Goal: Task Accomplishment & Management: Manage account settings

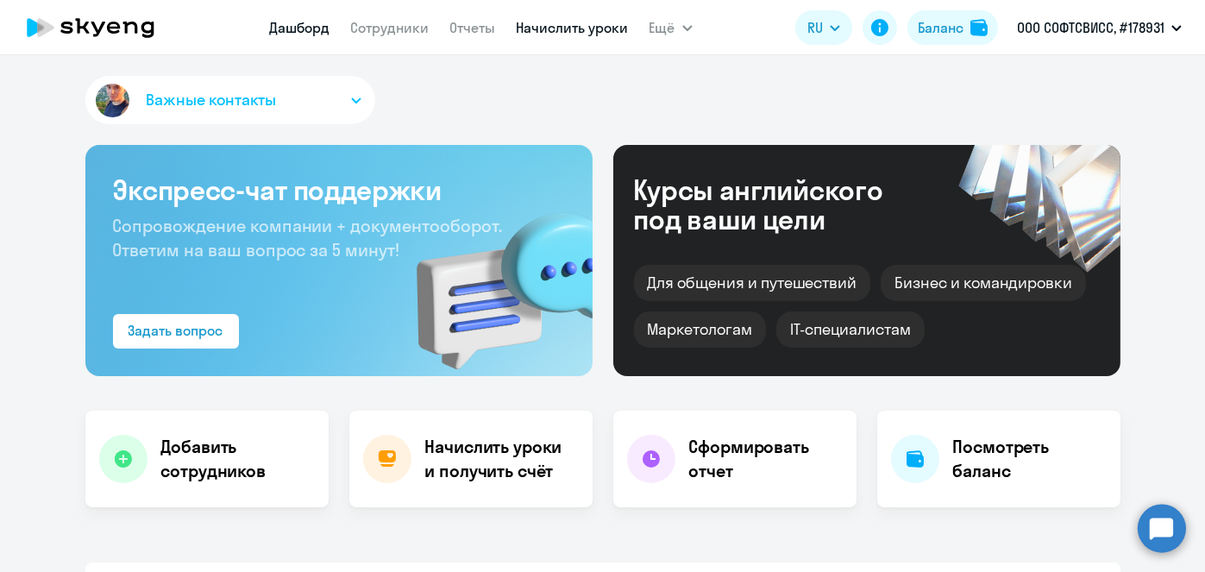
click at [578, 35] on link "Начислить уроки" at bounding box center [573, 27] width 112 height 17
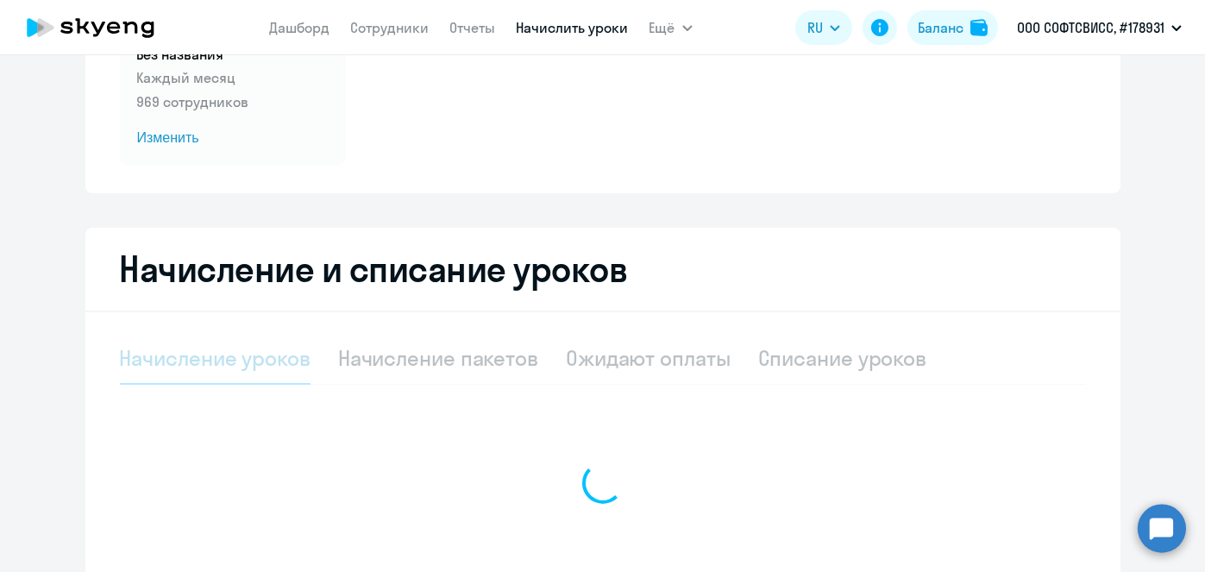
scroll to position [210, 0]
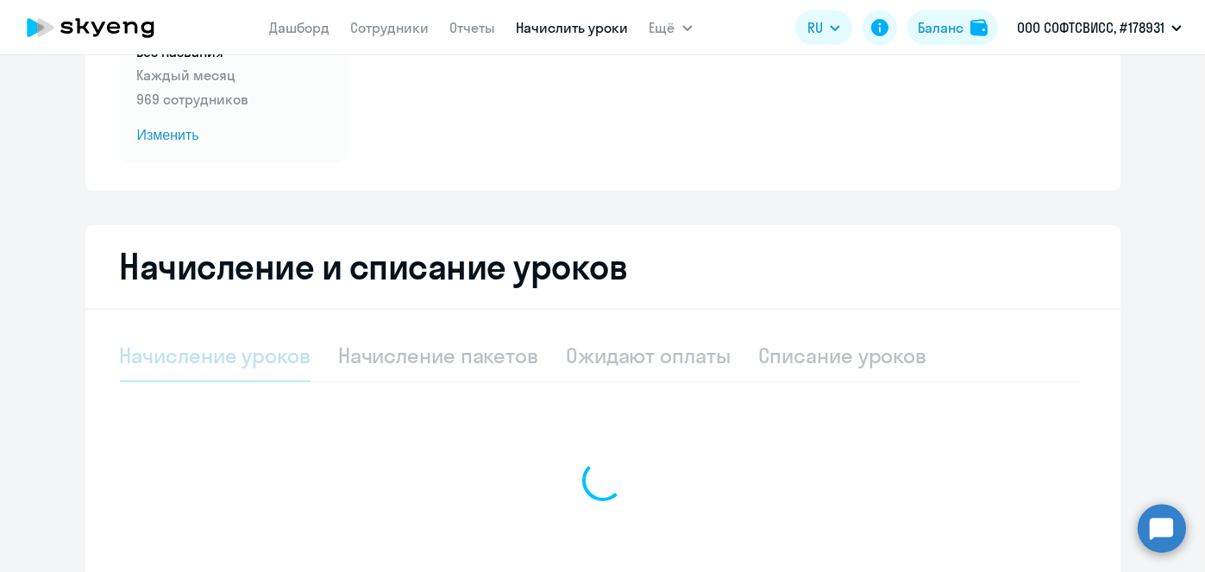
select select "10"
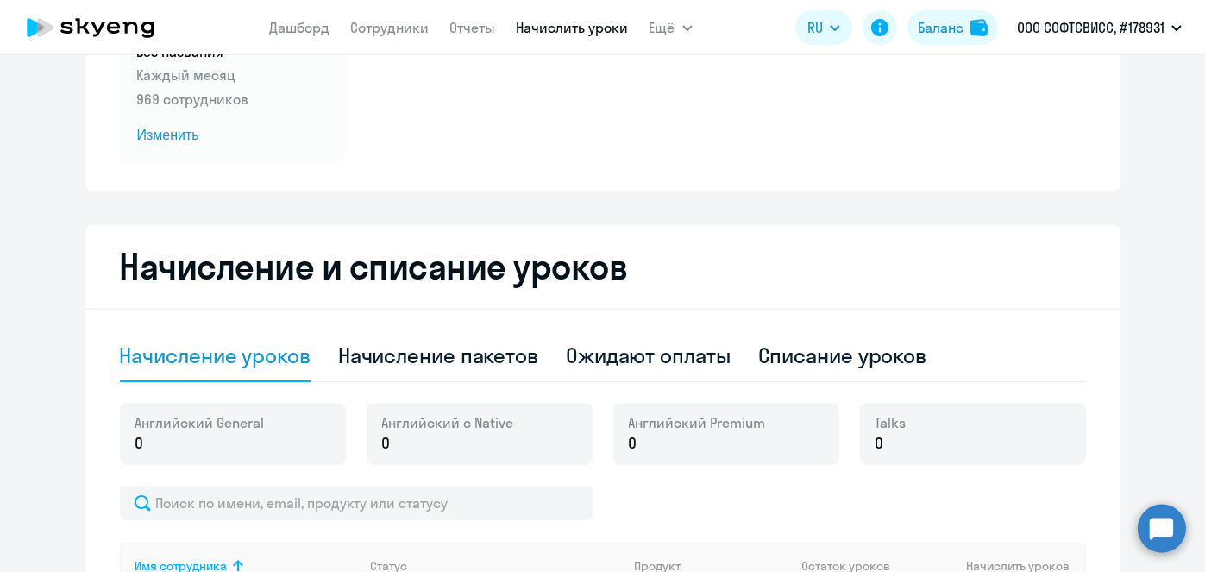
click at [465, 355] on div "Начисление пакетов" at bounding box center [438, 356] width 200 height 28
select select "10"
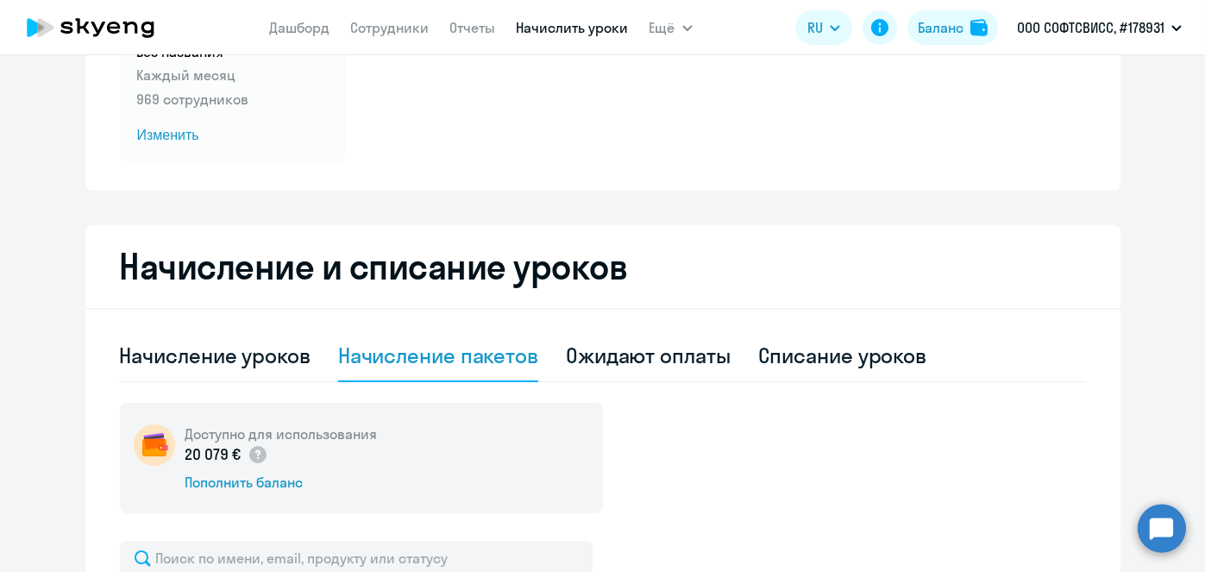
scroll to position [639, 0]
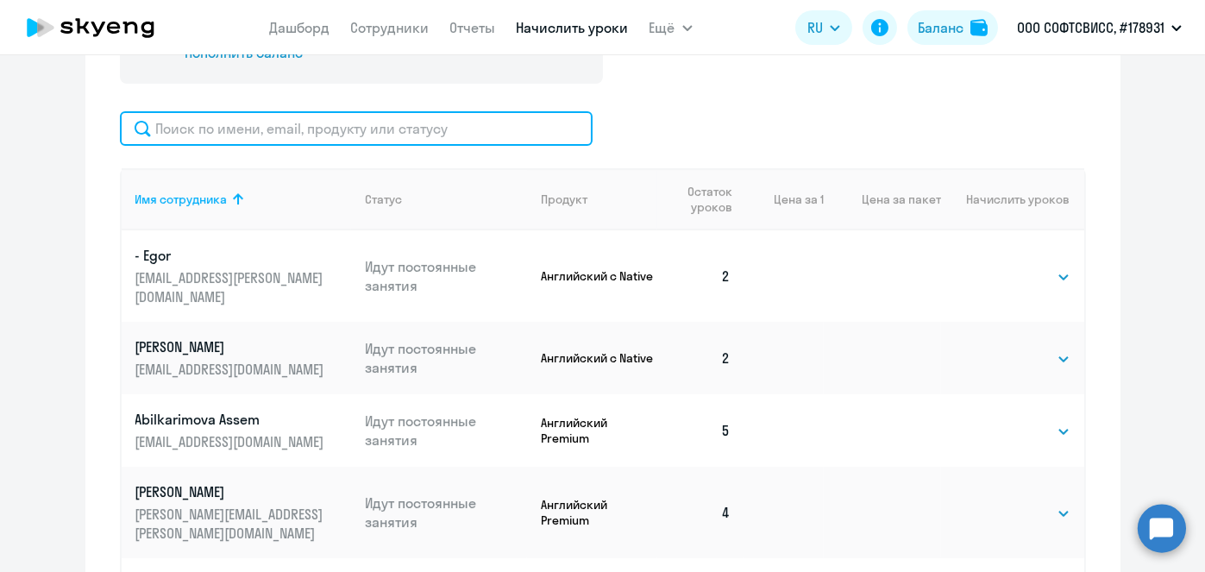
click at [456, 136] on input "text" at bounding box center [356, 128] width 473 height 35
paste input "[PERSON_NAME]"
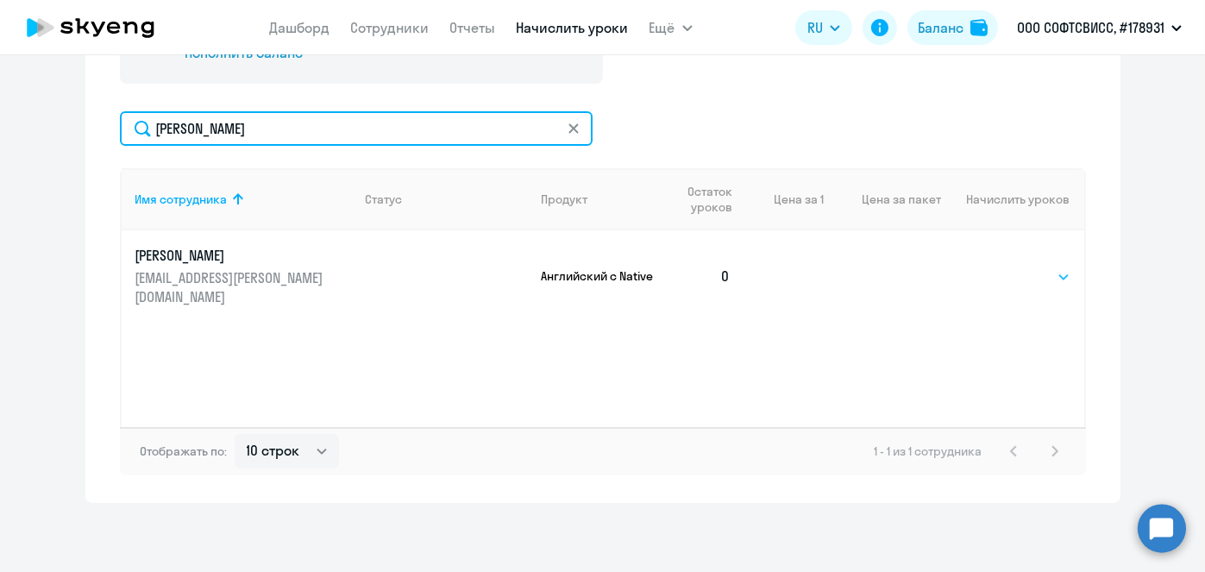
type input "[PERSON_NAME]"
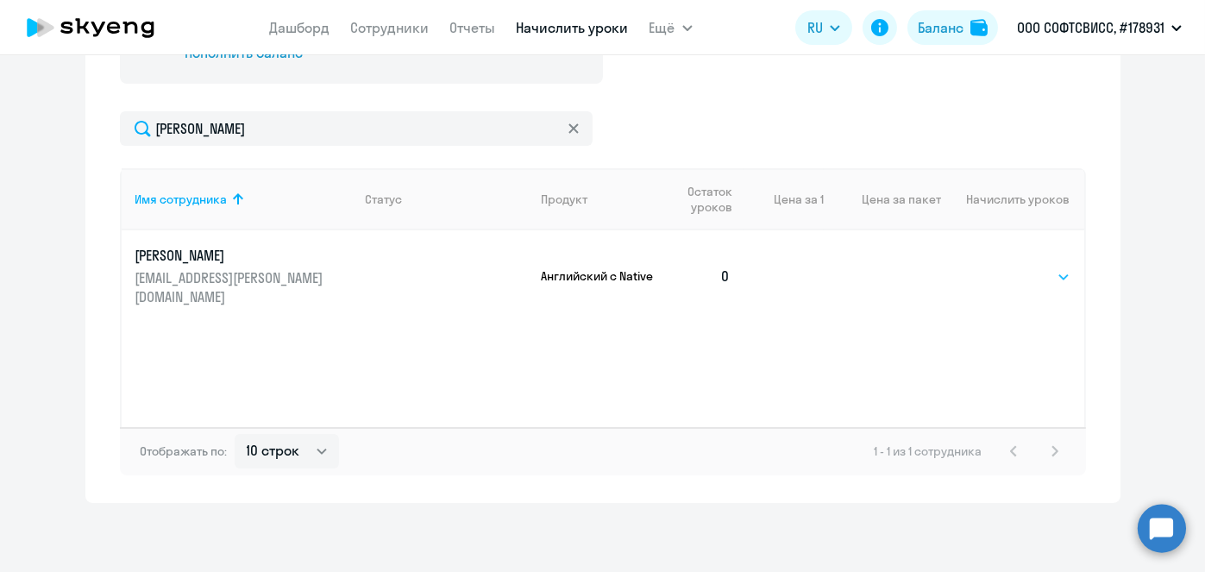
click at [1051, 267] on select "Выбрать 1 4 5 9 10 13" at bounding box center [1035, 277] width 71 height 21
select select "4"
click at [1000, 267] on select "Выбрать 1 4 5 9 10 13" at bounding box center [1035, 277] width 71 height 21
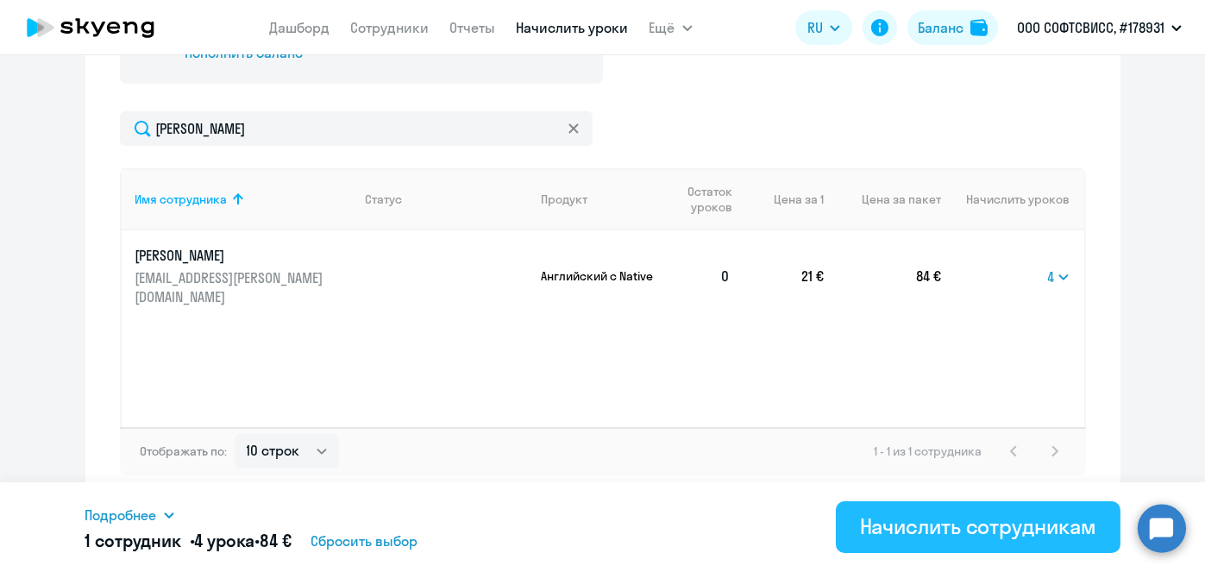
click at [989, 531] on div "Начислить сотрудникам" at bounding box center [978, 526] width 236 height 28
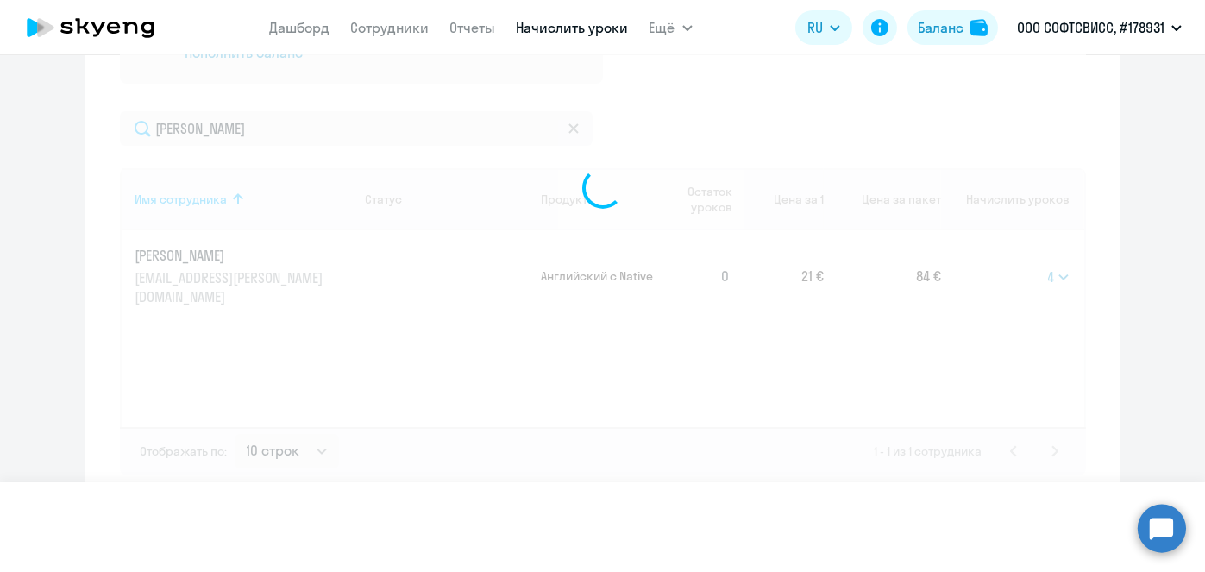
select select
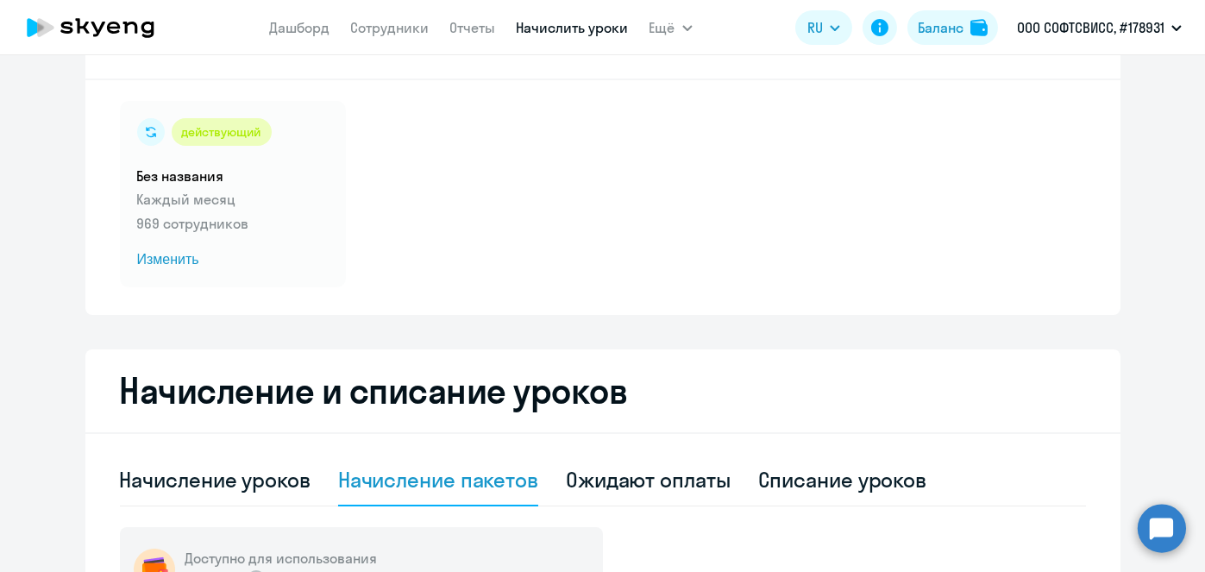
scroll to position [89, 0]
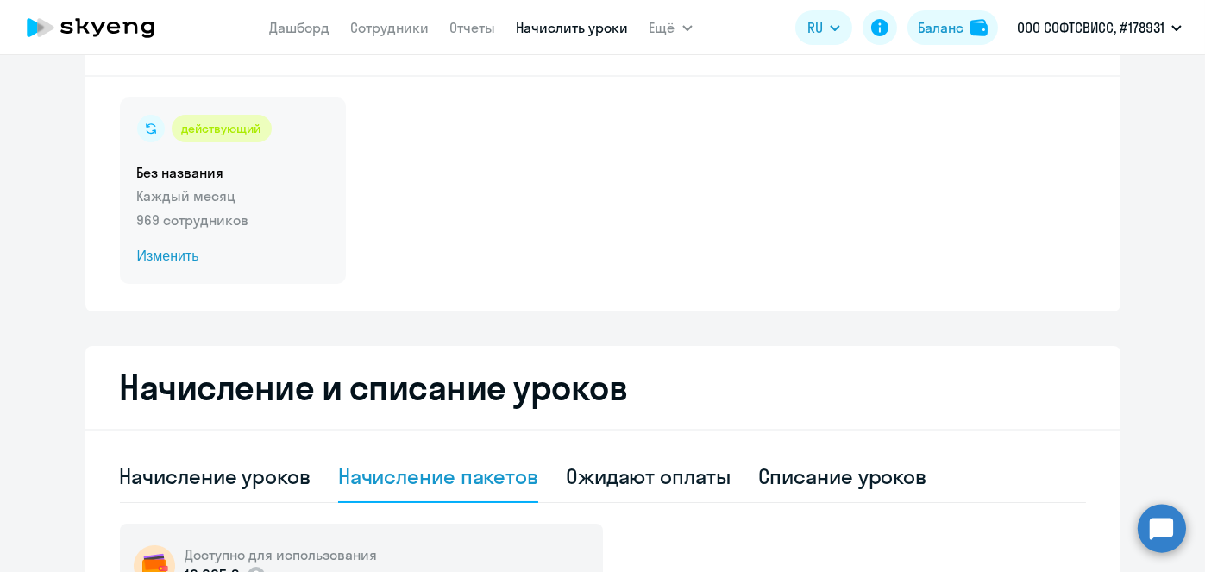
click at [169, 252] on span "Изменить" at bounding box center [233, 256] width 192 height 21
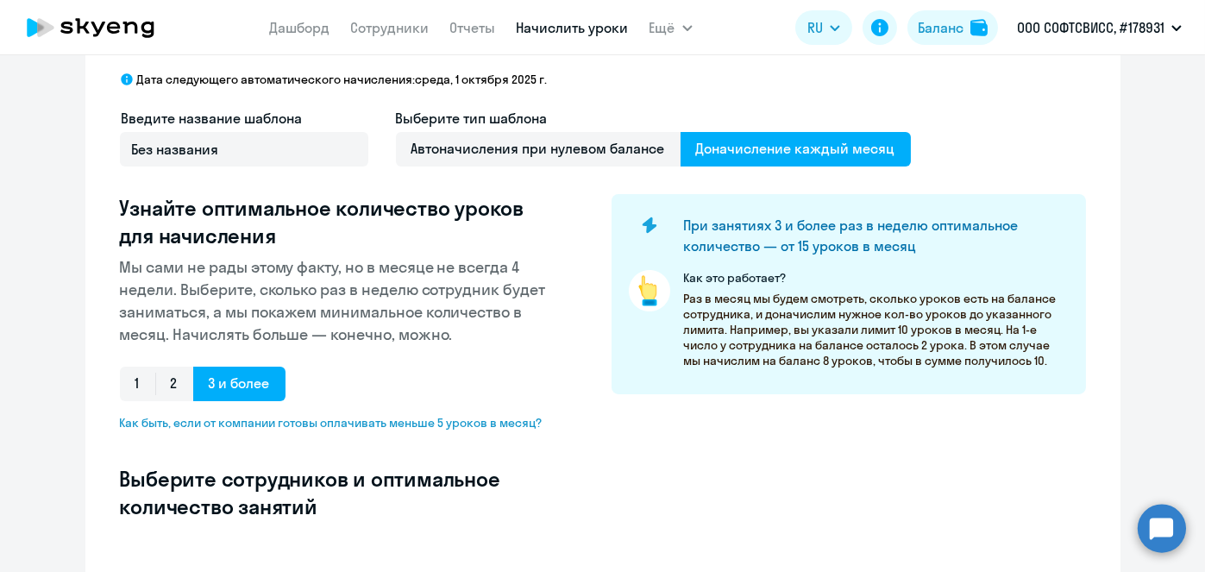
scroll to position [518, 0]
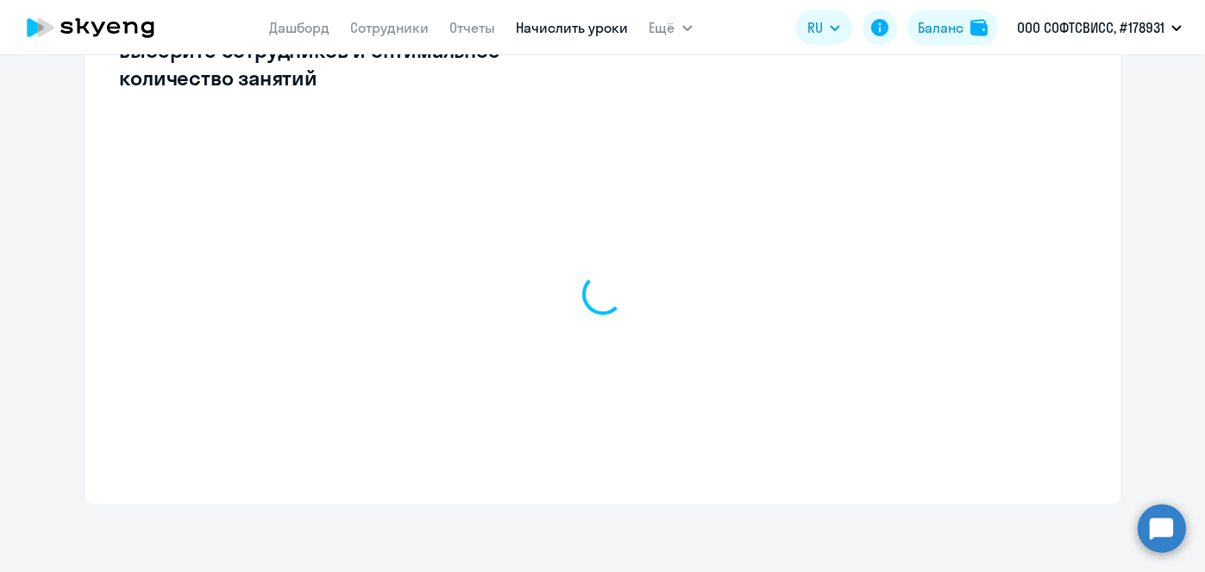
select select "10"
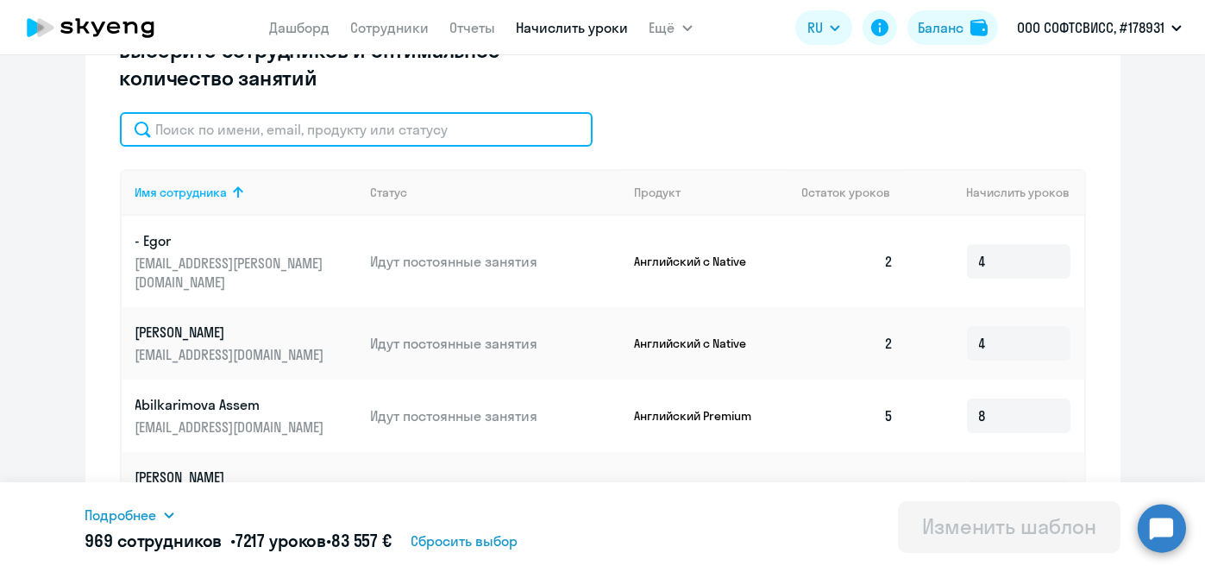
click at [371, 132] on input "text" at bounding box center [356, 129] width 473 height 35
paste input "[PERSON_NAME]"
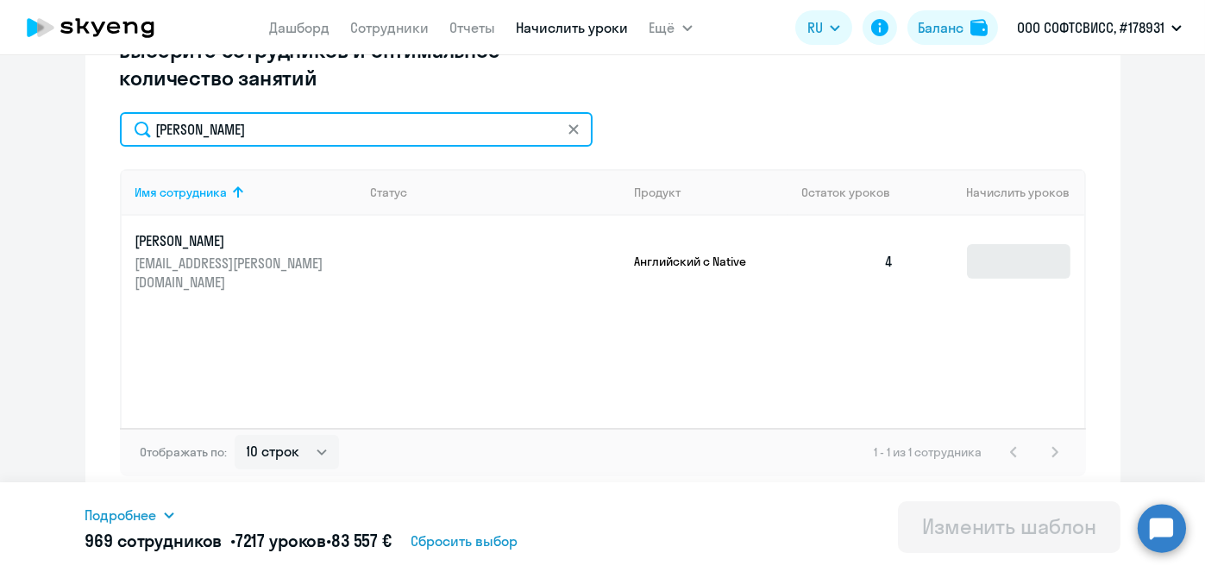
type input "[PERSON_NAME]"
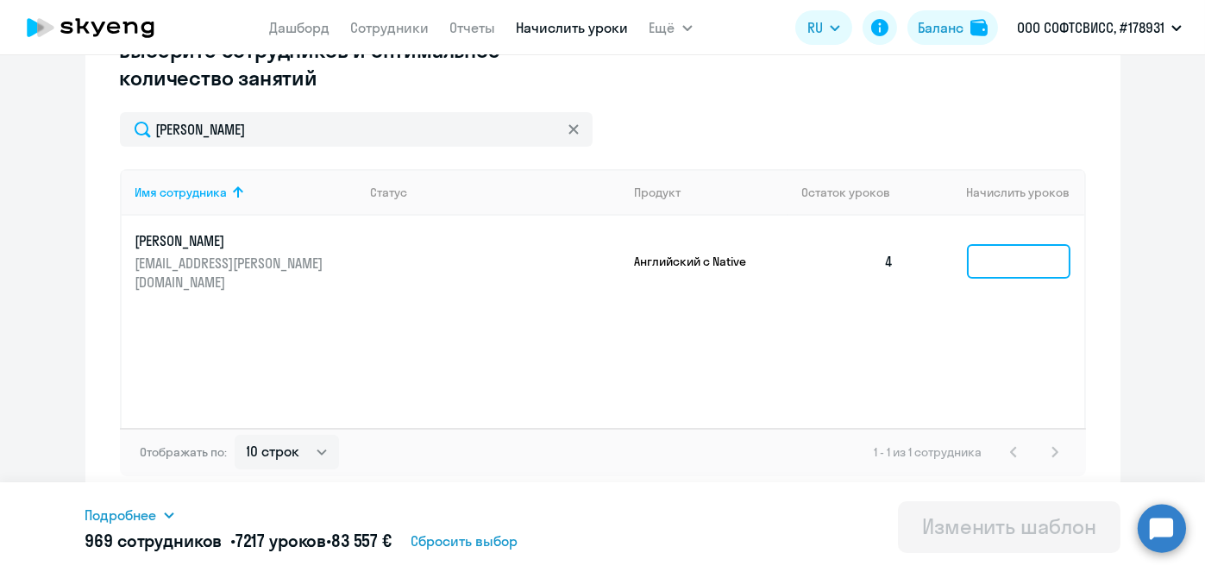
click at [1035, 254] on input at bounding box center [1019, 261] width 104 height 35
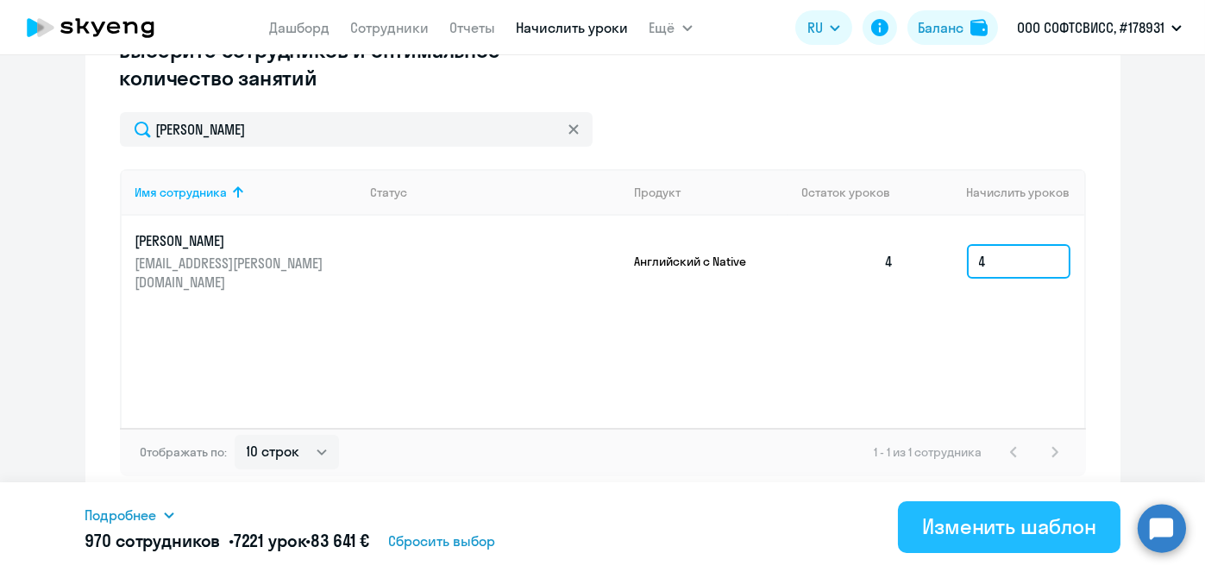
type input "4"
click at [991, 535] on div "Изменить шаблон" at bounding box center [1009, 526] width 174 height 28
